Goal: Task Accomplishment & Management: Use online tool/utility

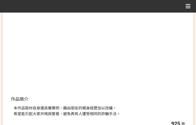
scroll to position [162, 0]
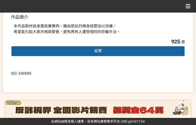
click at [109, 51] on div "投票" at bounding box center [98, 51] width 175 height 11
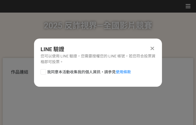
click at [73, 74] on span "我同意本活動收集我的個人資訊，請參見 使用條款" at bounding box center [89, 72] width 84 height 6
click at [44, 73] on input "我同意本活動收集我的個人資訊，請參見 使用條款" at bounding box center [43, 72] width 4 height 4
checkbox input "false"
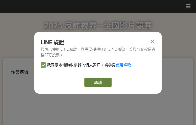
click at [97, 79] on link "繼續" at bounding box center [98, 81] width 27 height 9
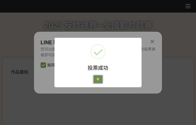
click at [100, 82] on button "好" at bounding box center [98, 79] width 9 height 8
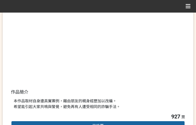
scroll to position [126, 0]
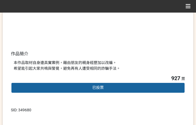
click at [136, 73] on div "本作品取材自身邊真實案例，藉由朋友的親身經歷加以改編。 希望能引起大家共鳴與警覺，避免再有人遭受相同的詐騙手法。" at bounding box center [98, 65] width 175 height 17
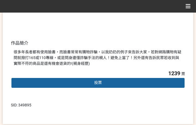
scroll to position [136, 0]
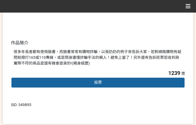
click at [96, 81] on span "投票" at bounding box center [98, 82] width 8 height 4
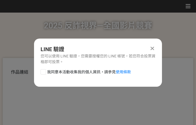
click at [82, 72] on span "我同意本活動收集我的個人資訊，請參見 使用條款" at bounding box center [89, 72] width 84 height 6
click at [44, 72] on input "我同意本活動收集我的個人資訊，請參見 使用條款" at bounding box center [43, 72] width 4 height 4
checkbox input "false"
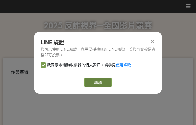
click at [93, 82] on link "繼續" at bounding box center [98, 81] width 27 height 9
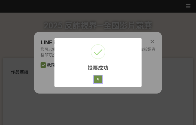
click at [101, 80] on button "好" at bounding box center [98, 79] width 9 height 8
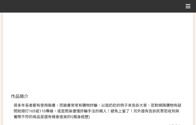
scroll to position [104, 0]
